Goal: Information Seeking & Learning: Learn about a topic

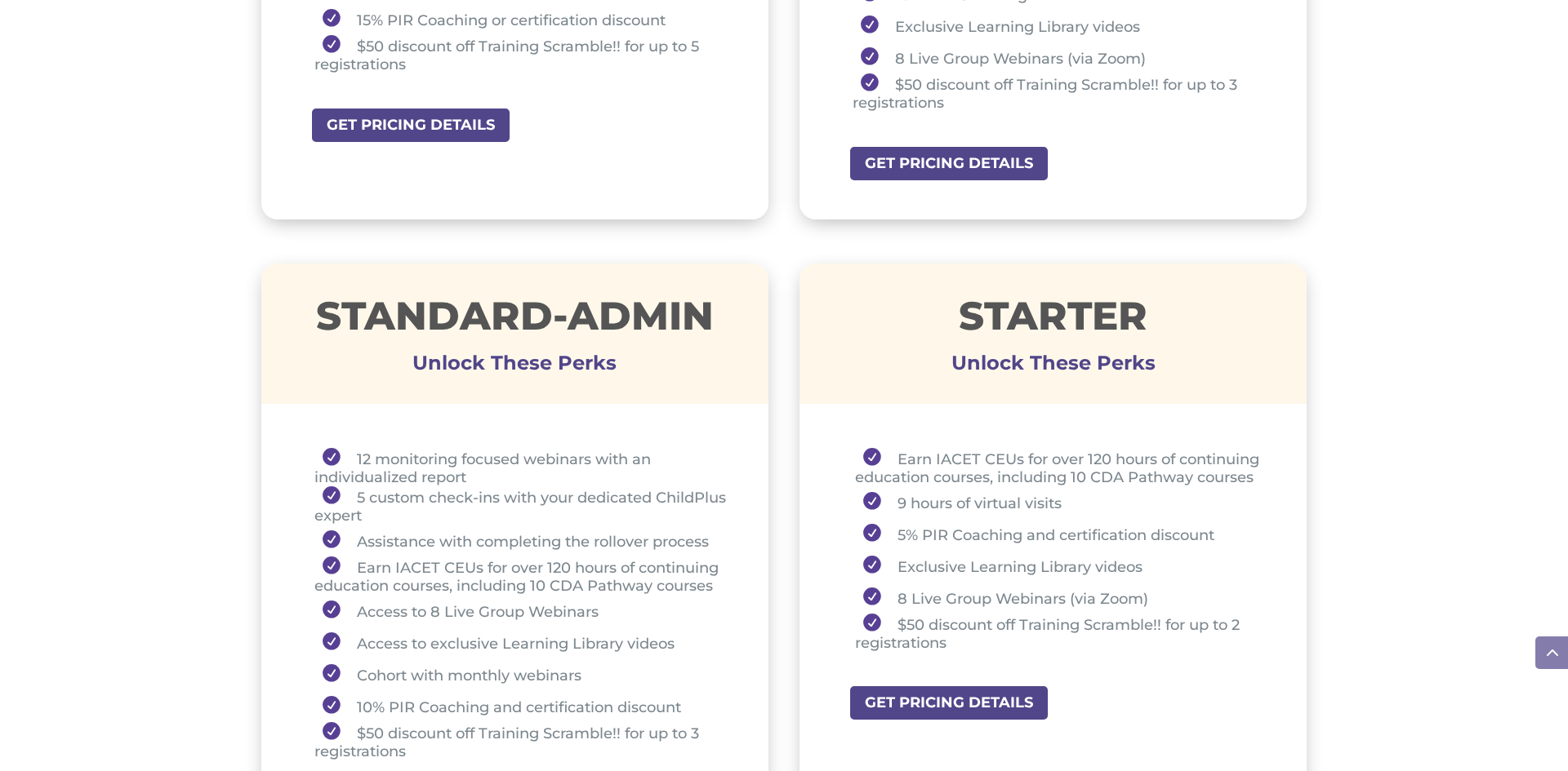
scroll to position [979, 0]
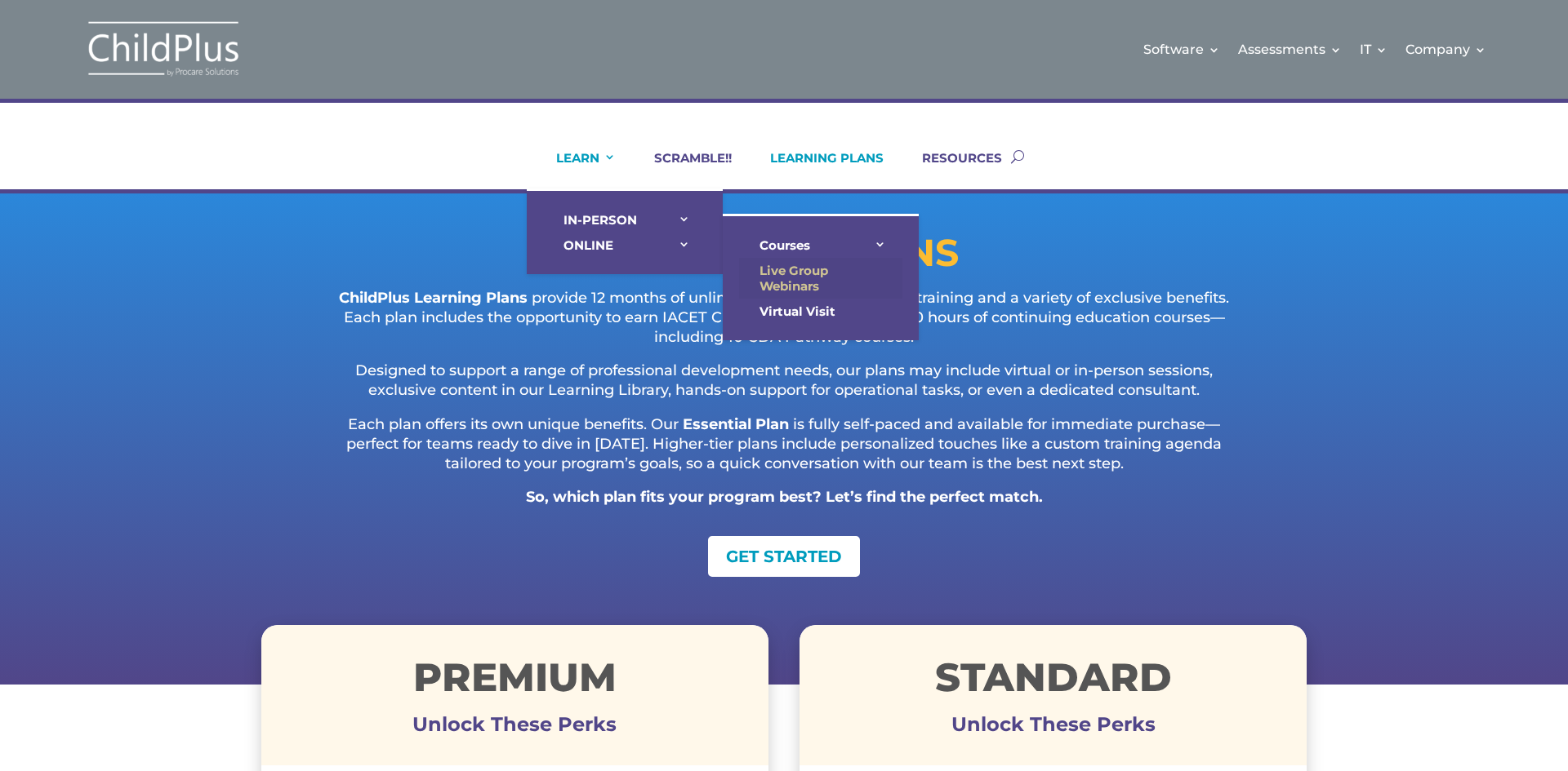
click at [770, 277] on link "Live Group Webinars" at bounding box center [820, 278] width 164 height 41
